Goal: Task Accomplishment & Management: Manage account settings

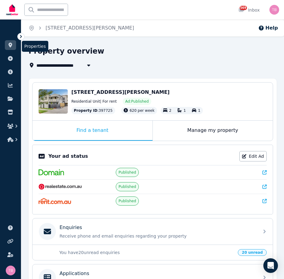
click at [10, 45] on icon at bounding box center [11, 45] width 4 height 5
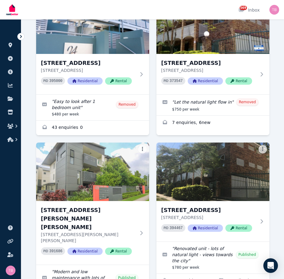
scroll to position [882, 0]
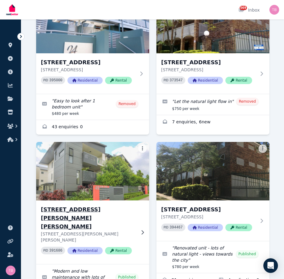
click at [109, 205] on h3 "[STREET_ADDRESS][PERSON_NAME][PERSON_NAME]" at bounding box center [88, 218] width 95 height 26
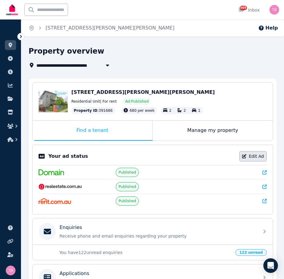
click at [256, 158] on link "Edit Ad" at bounding box center [253, 156] width 27 height 10
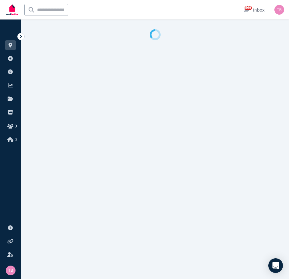
select select "**********"
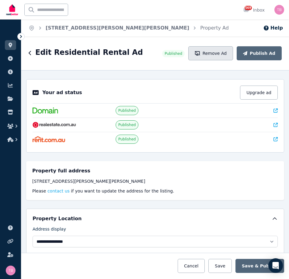
click at [214, 52] on button "Remove Ad" at bounding box center [210, 53] width 45 height 14
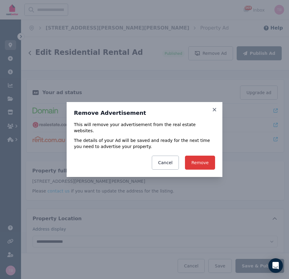
click at [204, 160] on button "Remove" at bounding box center [200, 162] width 30 height 14
